Goal: Navigation & Orientation: Go to known website

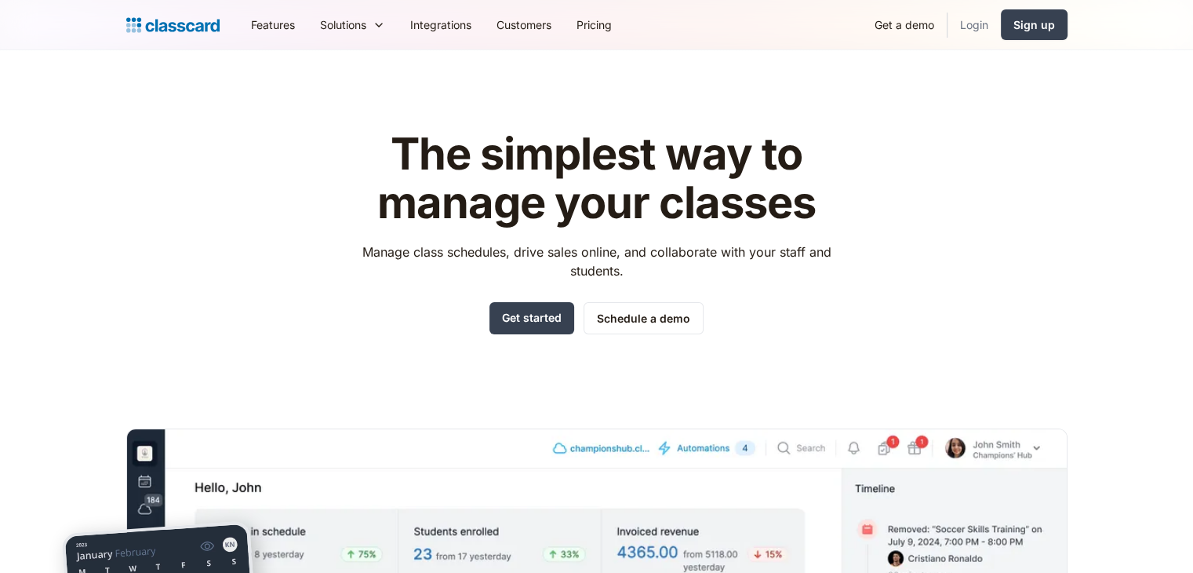
click at [972, 27] on link "Login" at bounding box center [974, 24] width 53 height 35
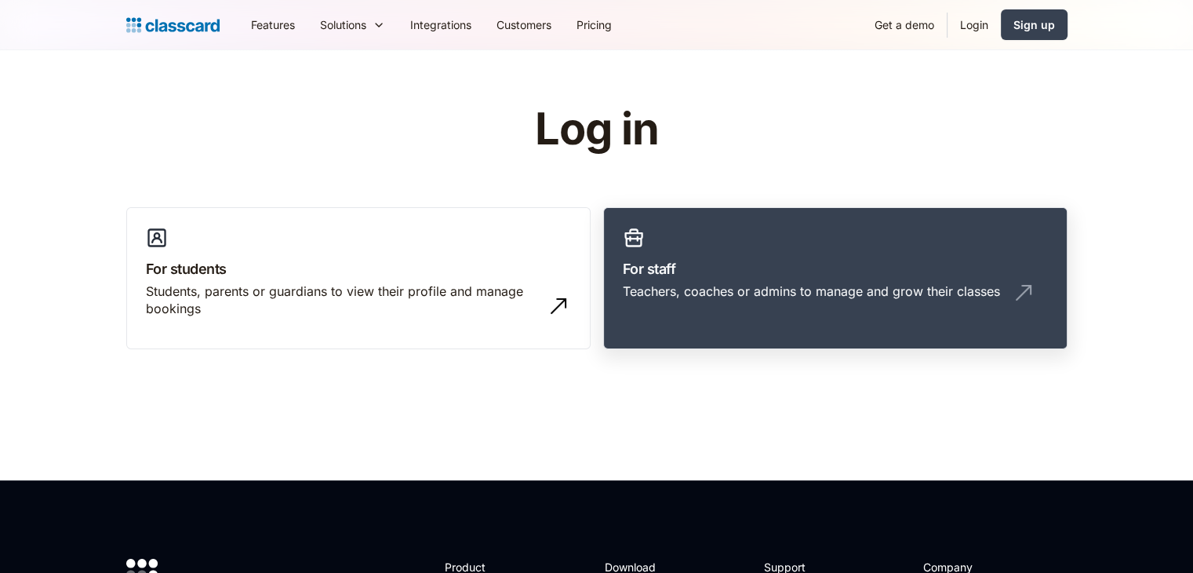
click at [728, 283] on div "Teachers, coaches or admins to manage and grow their classes" at bounding box center [811, 290] width 377 height 17
